Goal: Complete application form: Complete application form

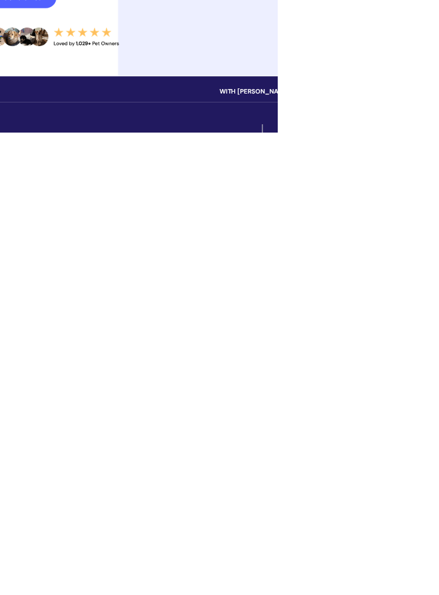
scroll to position [1, 0]
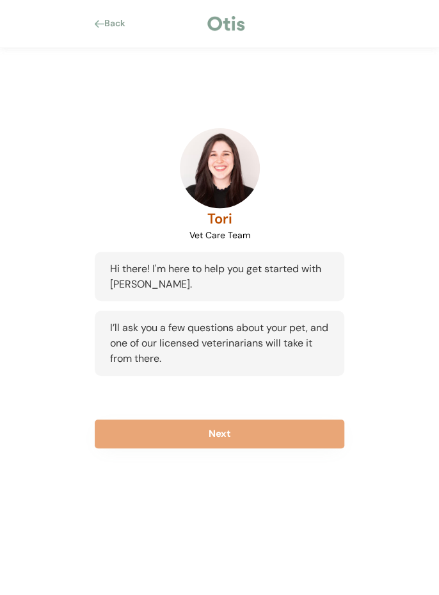
click at [229, 436] on button "Next" at bounding box center [220, 434] width 250 height 29
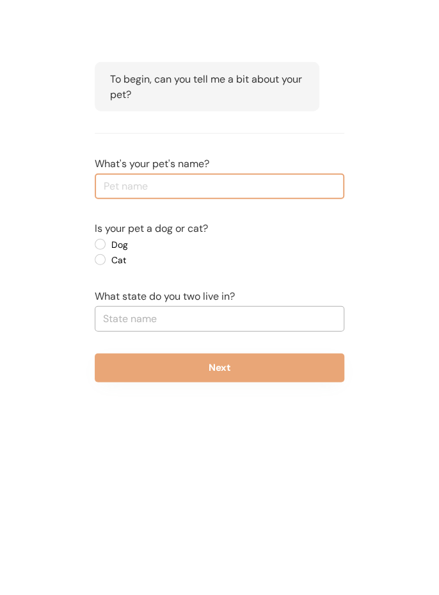
click at [108, 372] on label "Dog" at bounding box center [165, 374] width 115 height 9
click at [94, 372] on input "Dog" at bounding box center [89, 374] width 8 height 8
radio input "true"
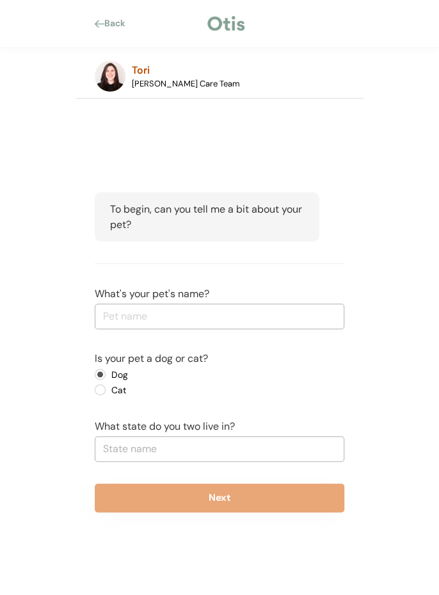
click at [125, 241] on div "To begin, can you tell me a bit about your pet?" at bounding box center [207, 216] width 225 height 49
click at [120, 316] on input "input" at bounding box center [220, 317] width 250 height 26
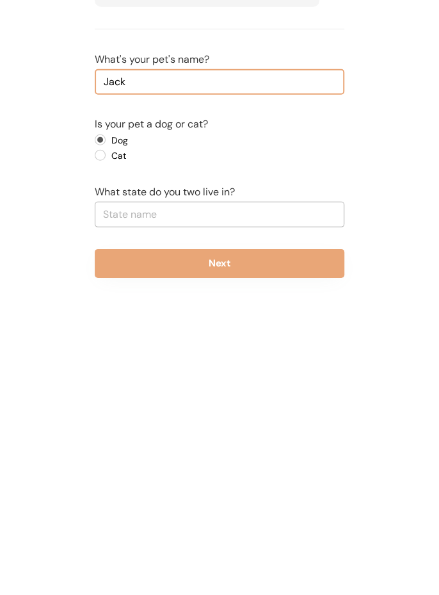
type input "Jack"
click at [122, 448] on input "text" at bounding box center [220, 449] width 250 height 26
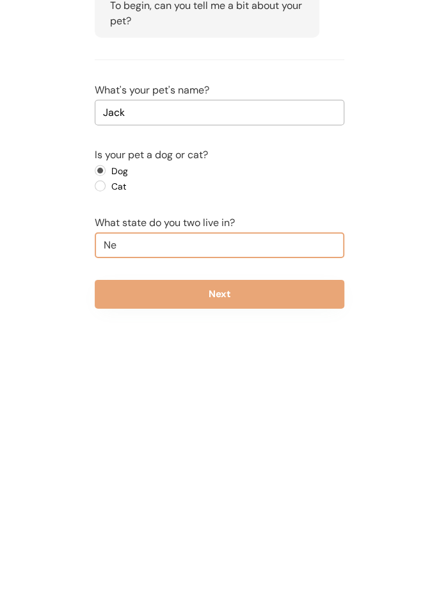
type input "New"
type input "[US_STATE]"
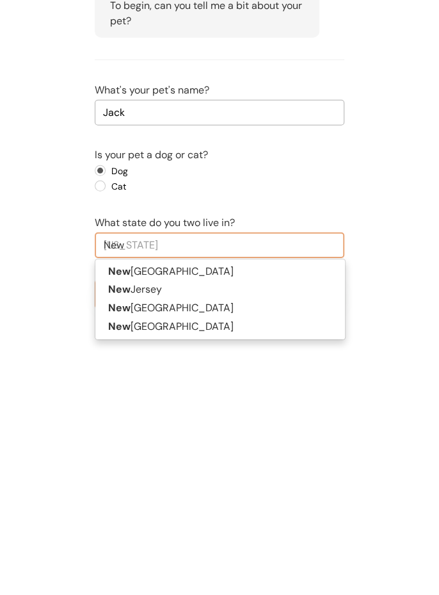
click at [136, 507] on p "[GEOGRAPHIC_DATA]" at bounding box center [220, 512] width 250 height 19
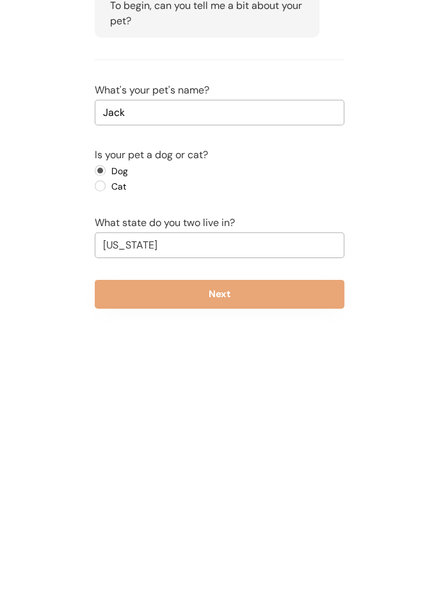
type input "[US_STATE]"
click at [284, 500] on button "Next" at bounding box center [220, 498] width 250 height 29
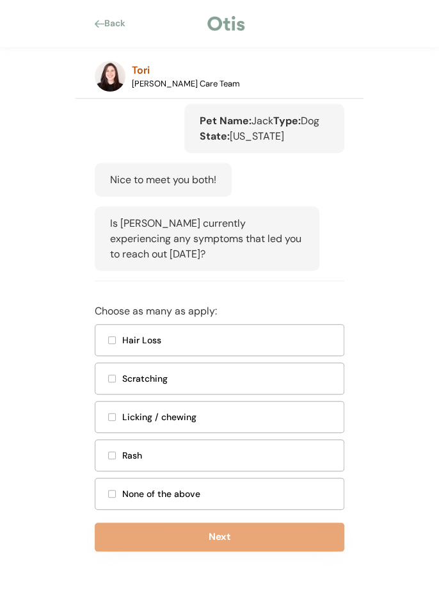
scroll to position [169, 0]
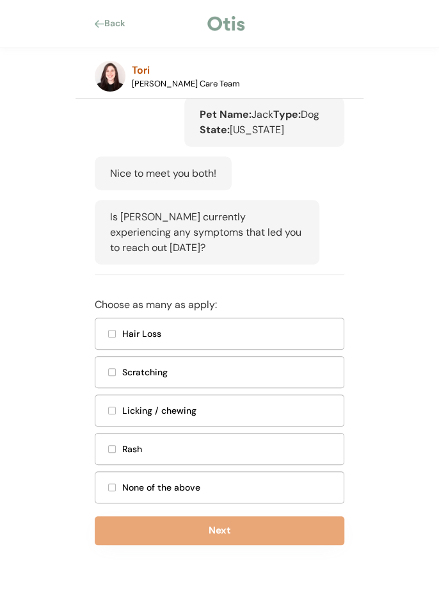
click at [111, 411] on div at bounding box center [112, 410] width 6 height 6
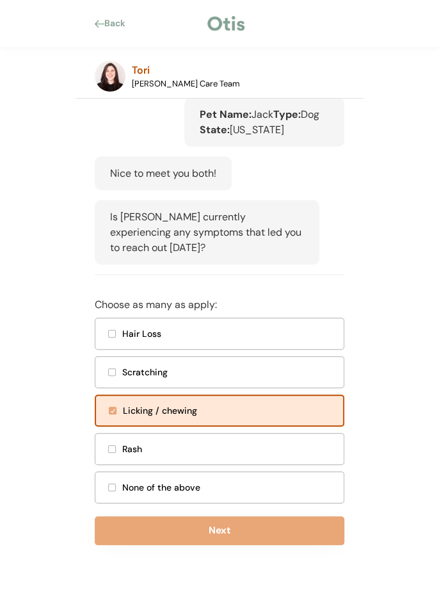
click at [110, 370] on div at bounding box center [112, 372] width 6 height 6
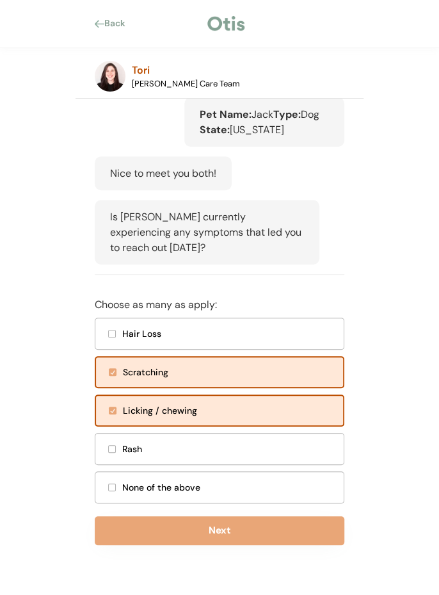
click at [234, 532] on button "Next" at bounding box center [220, 530] width 250 height 29
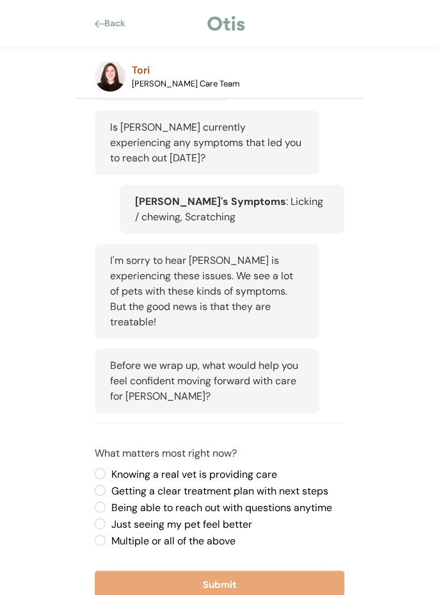
scroll to position [298, 0]
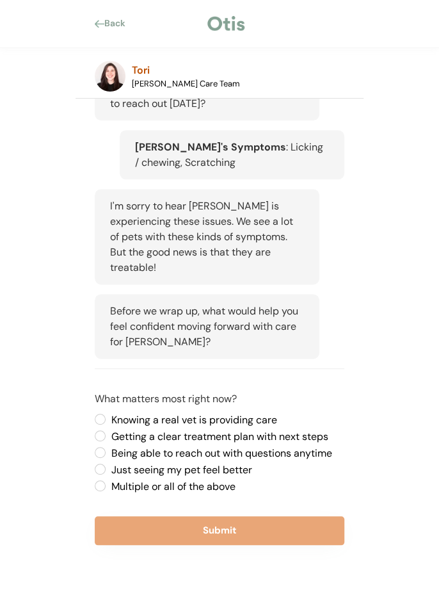
click at [108, 415] on label "Knowing a real vet is providing care" at bounding box center [226, 420] width 237 height 10
click at [94, 415] on input "Knowing a real vet is providing care" at bounding box center [89, 419] width 8 height 8
radio input "true"
click at [108, 489] on label "Multiple or all of the above" at bounding box center [226, 487] width 237 height 10
click at [94, 423] on input "Multiple or all of the above" at bounding box center [89, 419] width 8 height 8
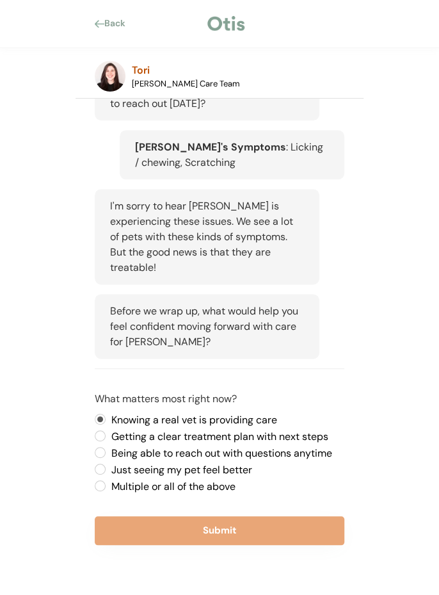
radio input "true"
click at [108, 470] on label "Just seeing my pet feel better" at bounding box center [226, 470] width 237 height 10
click at [94, 423] on input "Just seeing my pet feel better" at bounding box center [89, 419] width 8 height 8
radio input "true"
click at [223, 535] on button "Submit" at bounding box center [220, 530] width 250 height 29
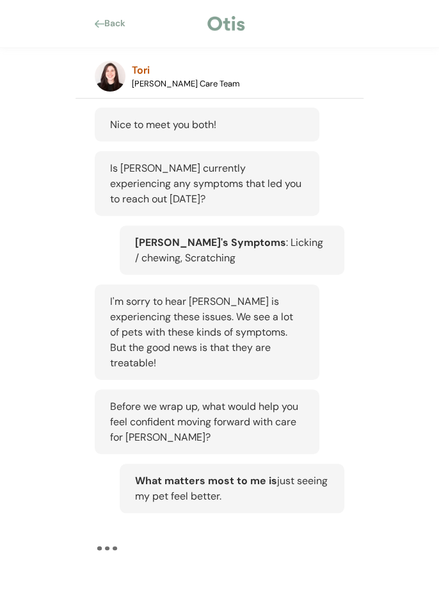
scroll to position [202, 0]
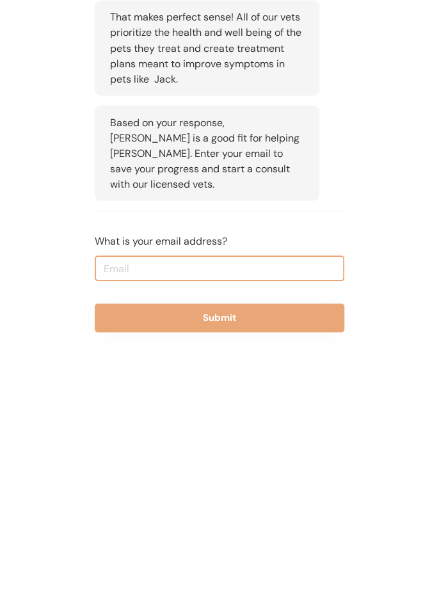
scroll to position [496, 0]
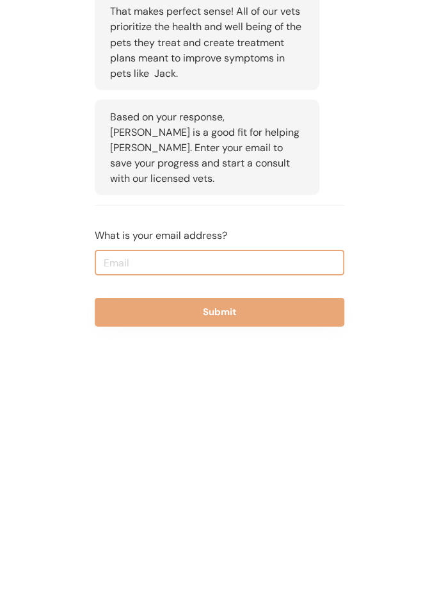
type input "cassashine@aol.com"
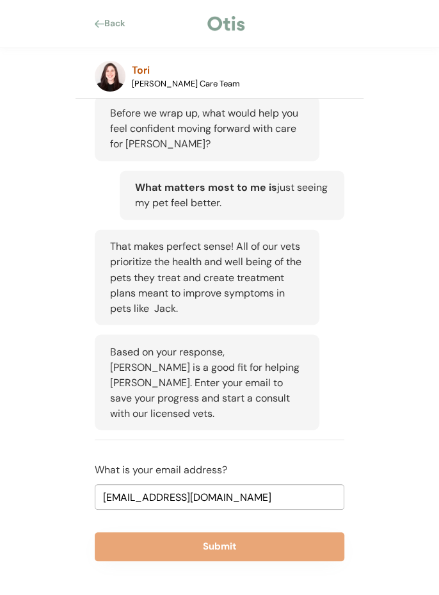
click at [214, 533] on button "Submit" at bounding box center [220, 546] width 250 height 29
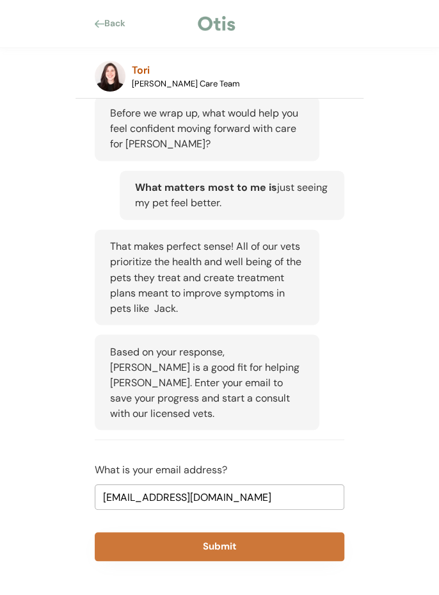
click at [207, 532] on button "Submit" at bounding box center [220, 546] width 250 height 29
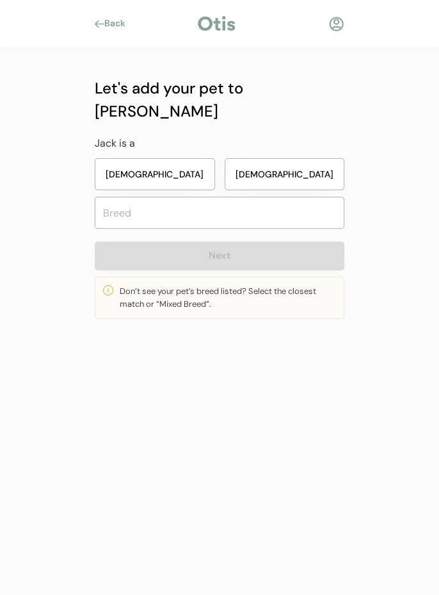
click at [283, 158] on button "Male" at bounding box center [285, 174] width 120 height 32
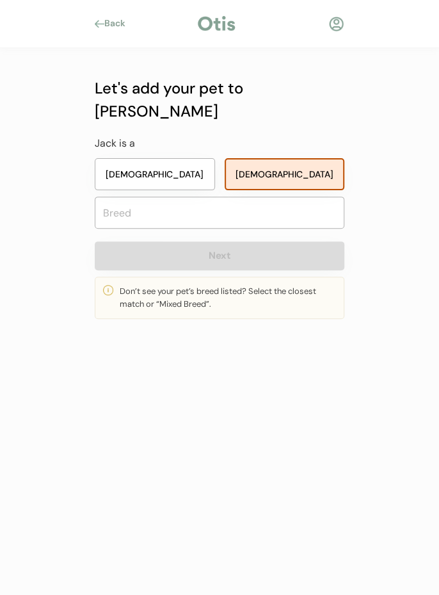
click at [115, 197] on input "text" at bounding box center [220, 213] width 250 height 32
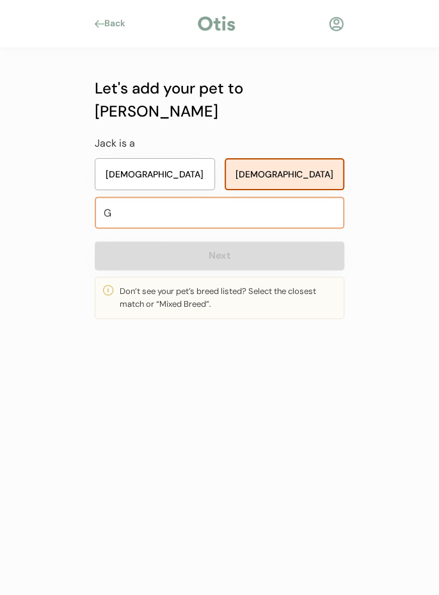
type input "Ge"
type input "Gerberian Shepsky"
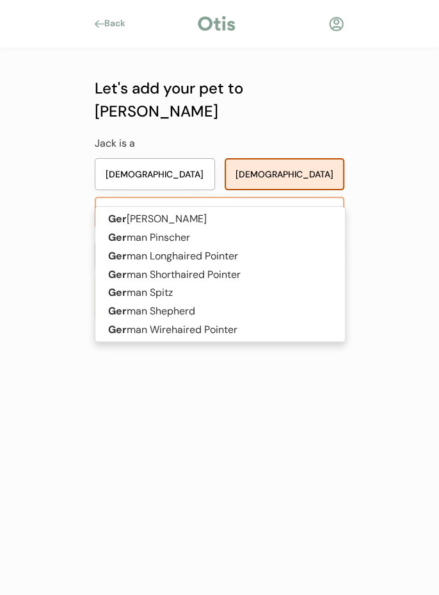
type input "German"
type input "German Pinscher"
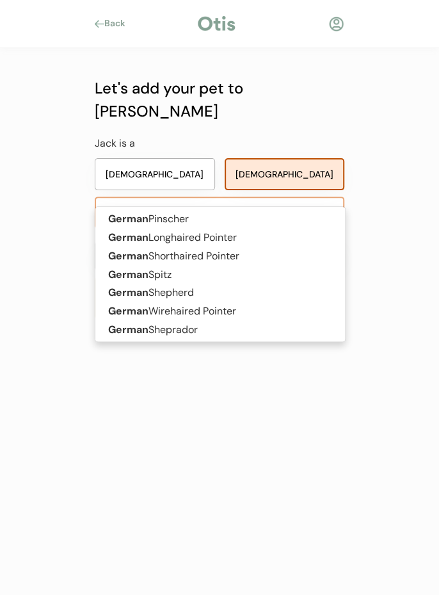
click at [181, 291] on p "German Shepherd" at bounding box center [220, 293] width 250 height 19
type input "German Shepherd"
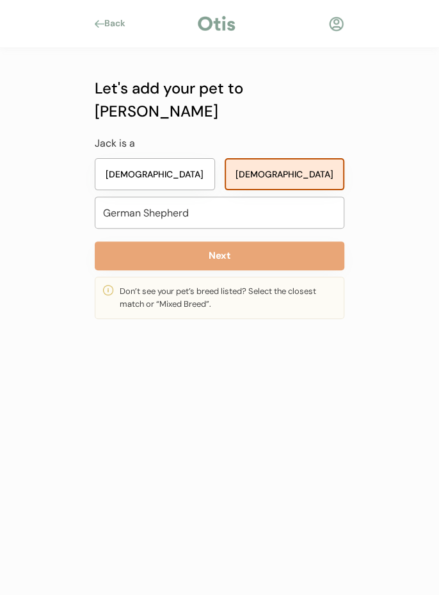
click at [243, 242] on button "Next" at bounding box center [220, 256] width 250 height 29
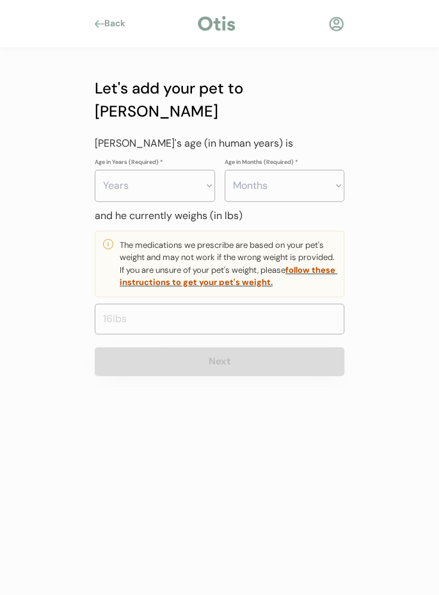
click at [207, 170] on select "Years 0 1 2 3 4 5 6 7 8 9 10 11 12 13 14 15 16 17 18 19 20" at bounding box center [155, 186] width 120 height 32
select select "2"
click at [95, 170] on select "Years 0 1 2 3 4 5 6 7 8 9 10 11 12 13 14 15 16 17 18 19 20" at bounding box center [155, 186] width 120 height 32
click at [334, 170] on select "Months 0 1 2 3 4 5 6 7 8 9 10 11" at bounding box center [285, 186] width 120 height 32
select select "3"
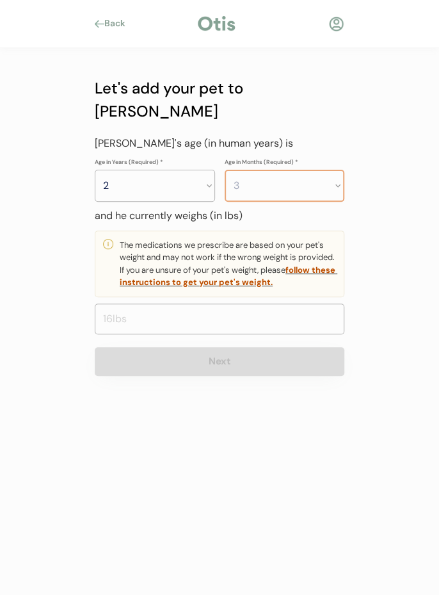
click at [225, 170] on select "Months 0 1 2 3 4 5 6 7 8 9 10 11" at bounding box center [285, 186] width 120 height 32
click at [114, 304] on input "input" at bounding box center [220, 319] width 250 height 31
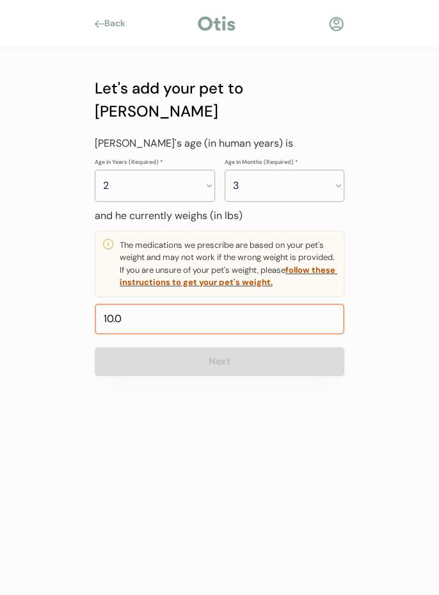
type input "105.0"
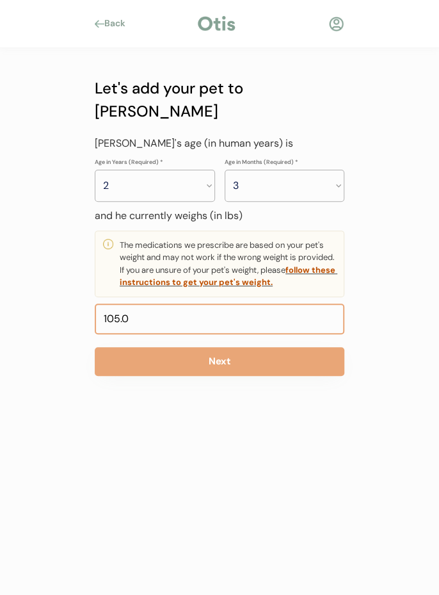
click at [241, 347] on button "Next" at bounding box center [220, 361] width 250 height 29
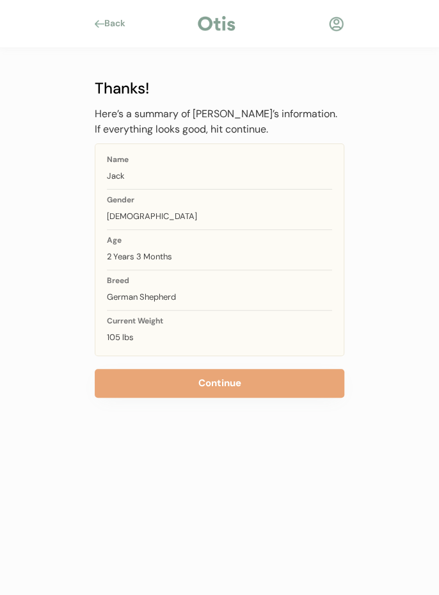
click at [229, 385] on button "Continue" at bounding box center [220, 383] width 250 height 29
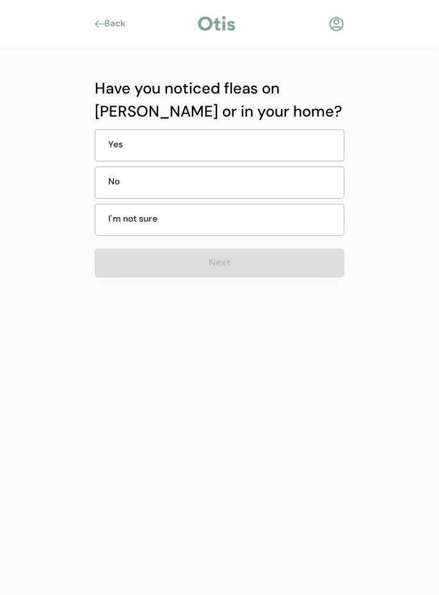
click at [117, 183] on div "No" at bounding box center [140, 181] width 64 height 13
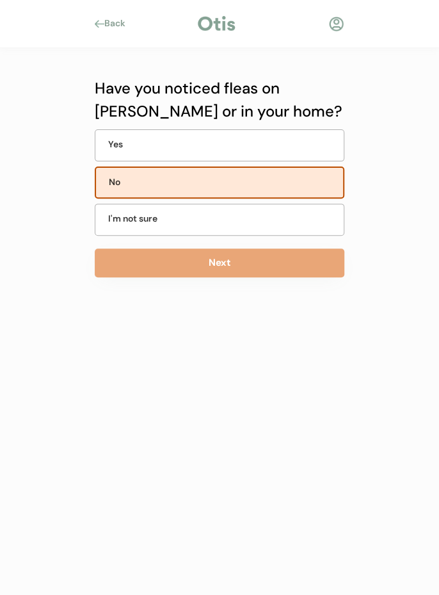
click at [233, 259] on button "Next" at bounding box center [220, 263] width 250 height 29
